Goal: Task Accomplishment & Management: Manage account settings

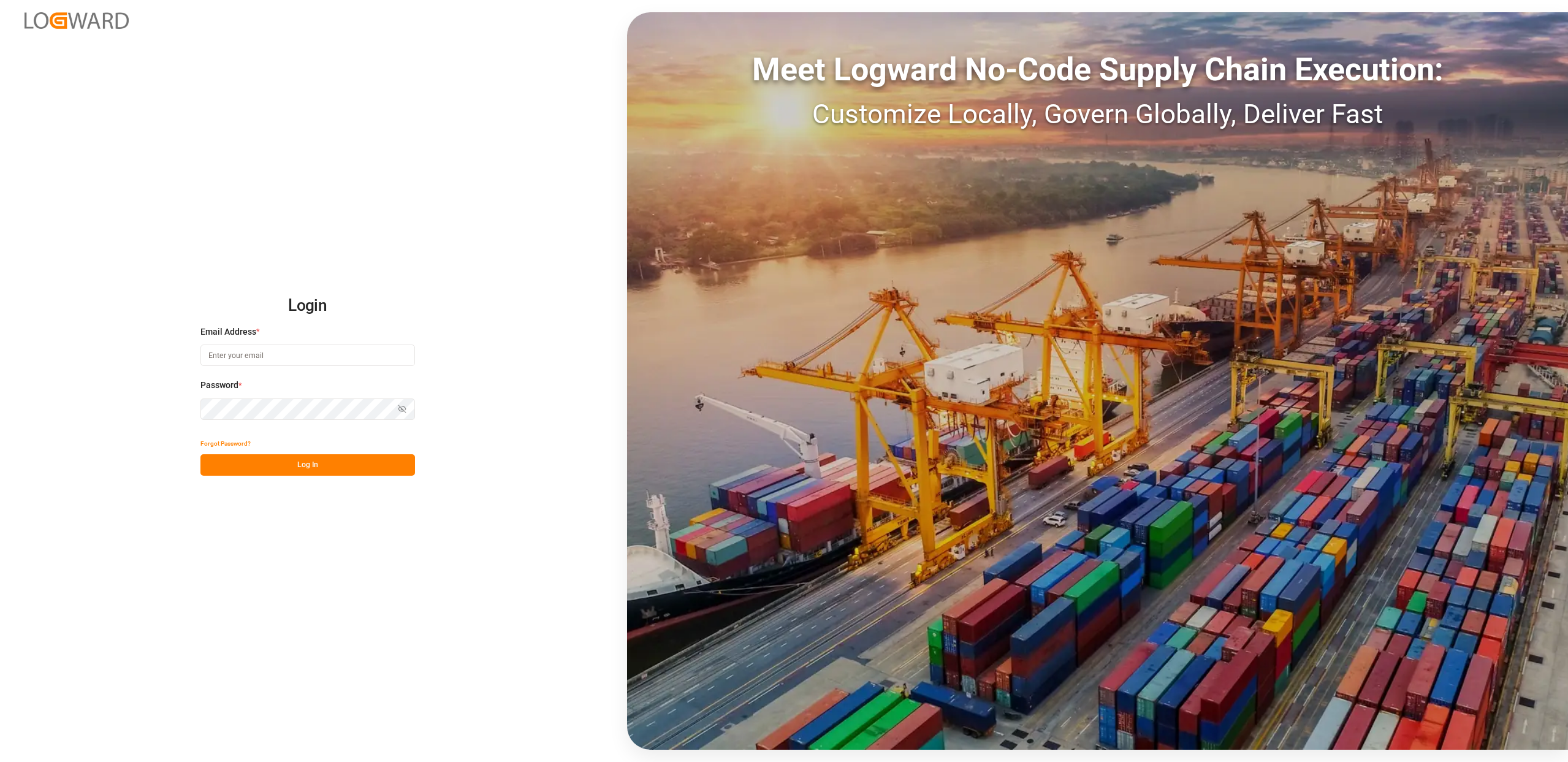
click at [254, 353] on input at bounding box center [308, 355] width 215 height 22
click at [255, 356] on input at bounding box center [308, 355] width 215 height 22
type input "michael.wallraven@logward.com"
click at [295, 465] on button "Log In" at bounding box center [308, 465] width 215 height 22
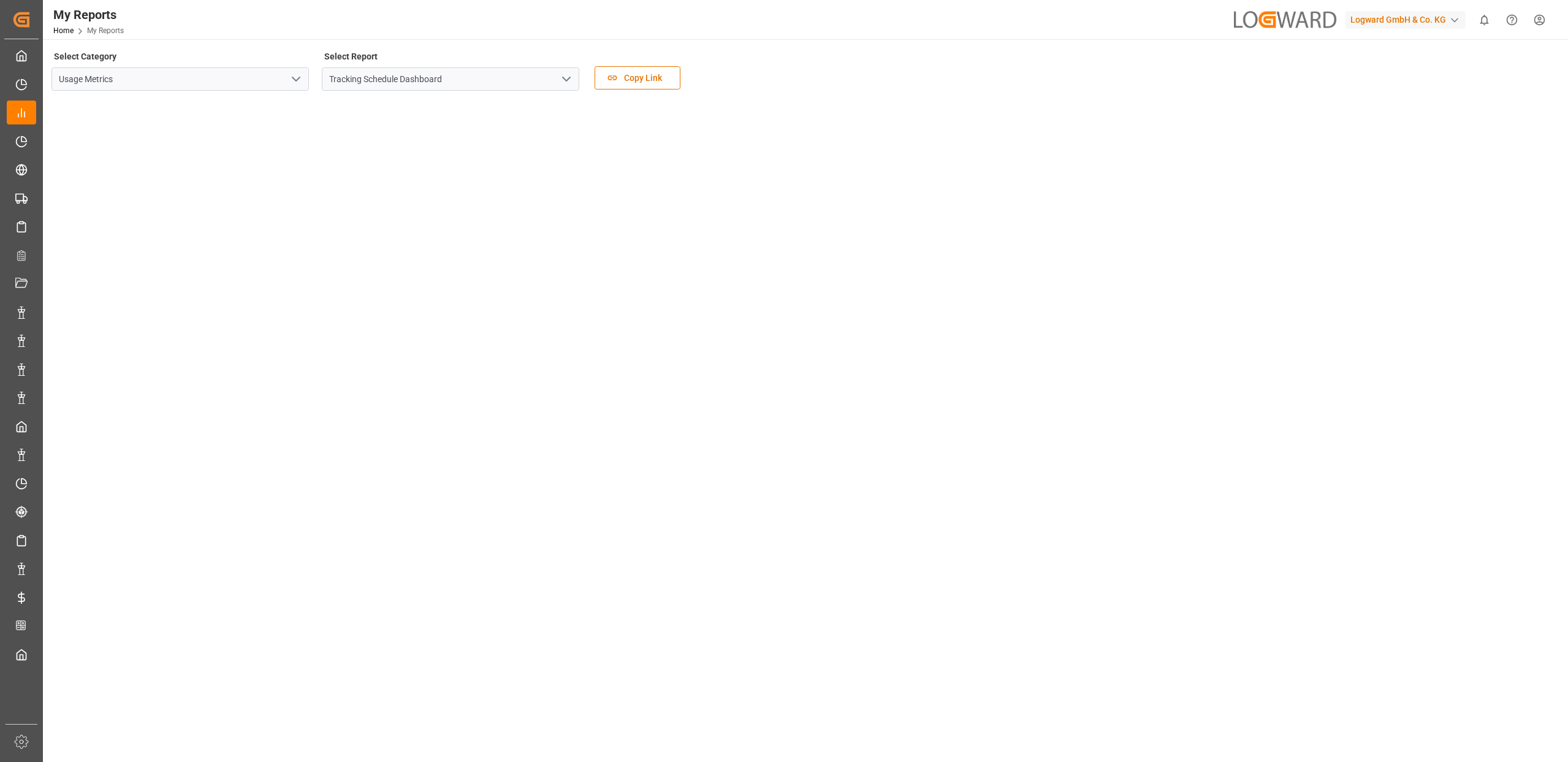
click at [470, 17] on div "My Reports Home My Reports Logward GmbH & Co. KG 0 Notifications Only show unre…" at bounding box center [801, 19] width 1533 height 39
click at [294, 82] on icon "open menu" at bounding box center [296, 79] width 15 height 15
click at [116, 133] on div "Usage Metrics" at bounding box center [180, 134] width 256 height 27
click at [562, 74] on icon "open menu" at bounding box center [567, 79] width 15 height 15
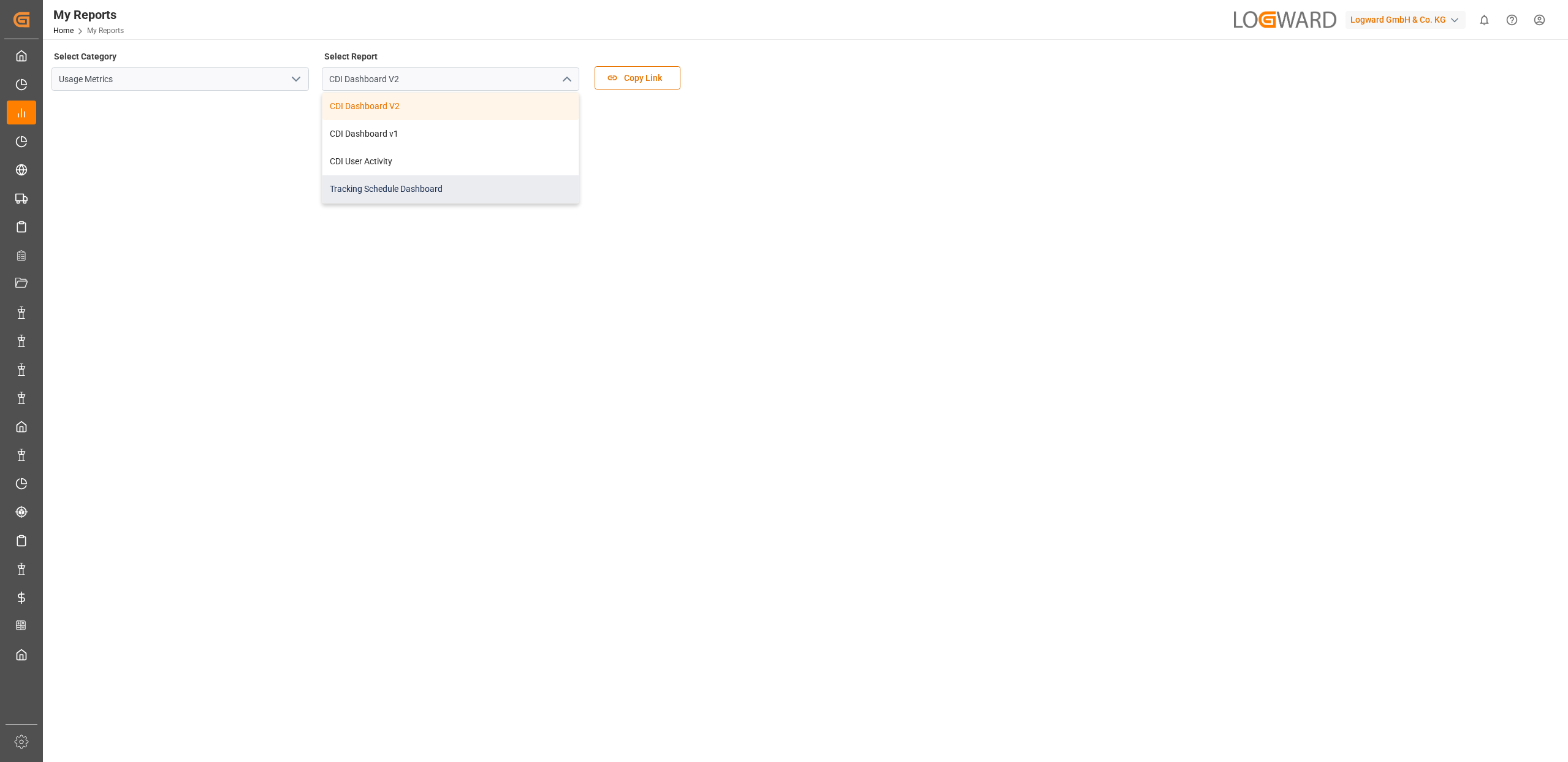
click at [442, 187] on div "Tracking Schedule Dashboard" at bounding box center [450, 188] width 256 height 27
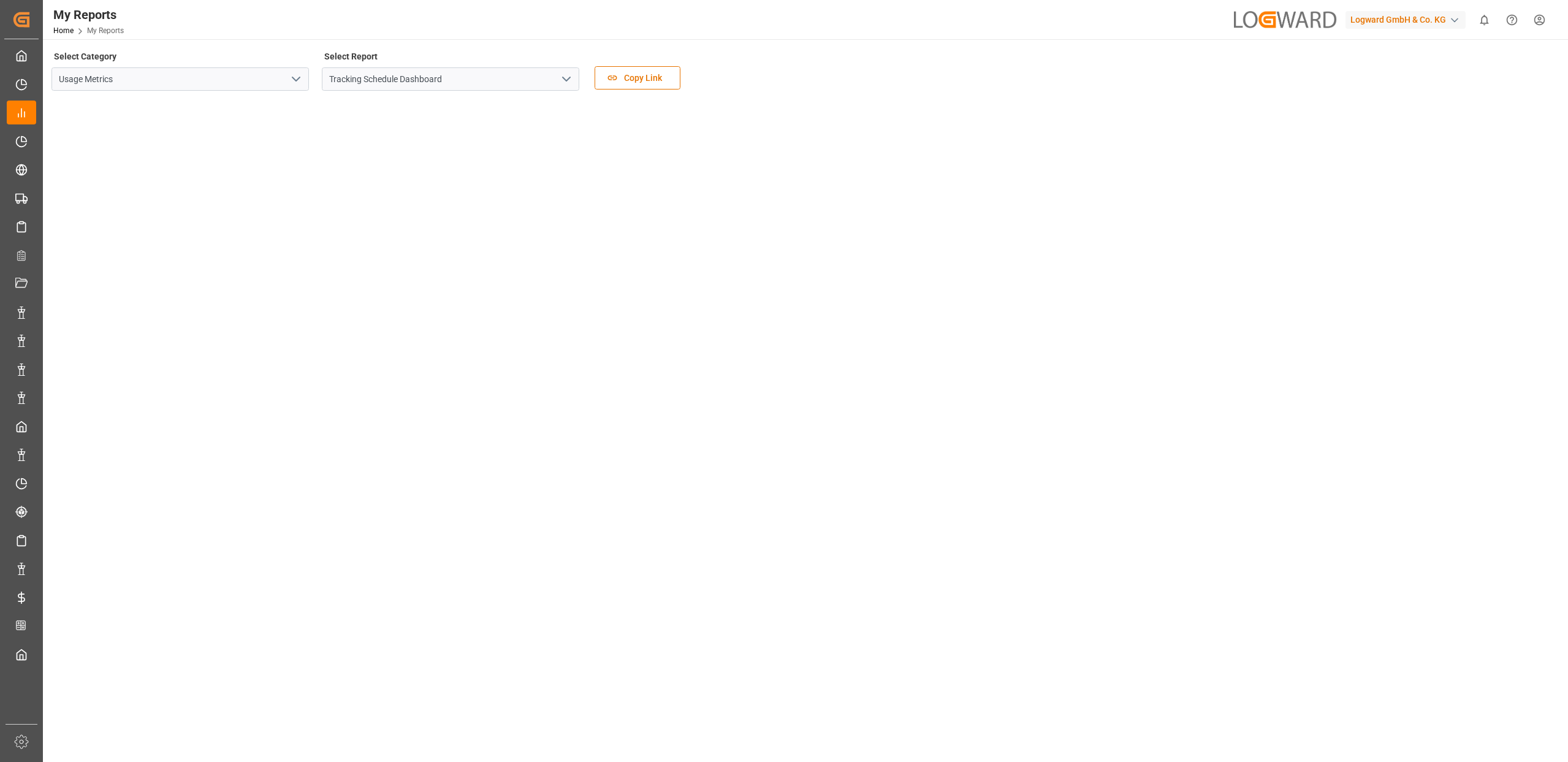
click at [1538, 18] on html "Created by potrace 1.15, written by Peter Selinger 2001-2017 Created by potrace…" at bounding box center [784, 381] width 1568 height 762
click at [1319, 259] on div "Logout" at bounding box center [1417, 252] width 251 height 22
